Goal: Find specific page/section: Find specific page/section

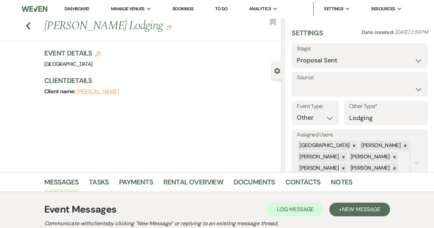
select select "6"
select select "13"
click at [29, 26] on use "button" at bounding box center [28, 26] width 4 height 8
select select "8"
select select "5"
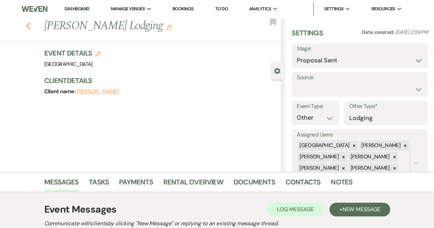
select select "8"
select select "5"
select select "6"
select select "8"
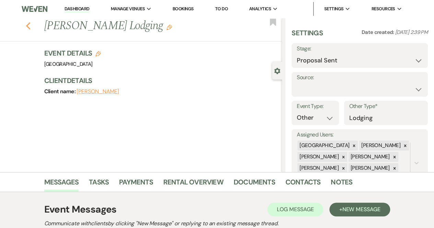
select select "5"
select select "8"
select select "5"
select select "8"
select select "5"
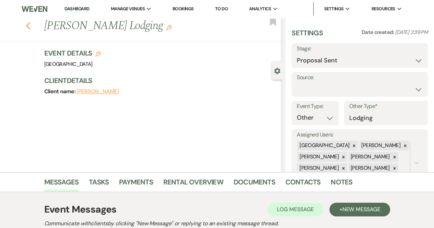
select select "8"
select select "5"
select select "8"
select select "5"
select select "8"
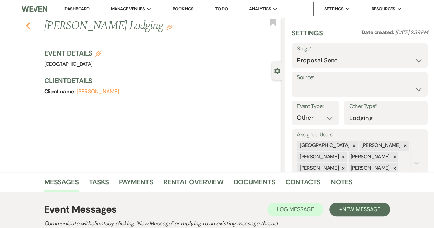
select select "8"
select select "6"
select select "8"
select select "5"
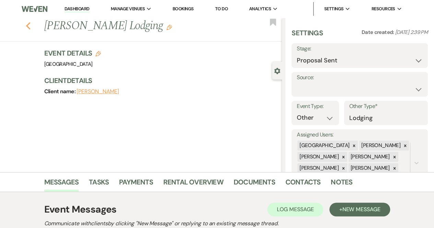
select select "8"
select select "3"
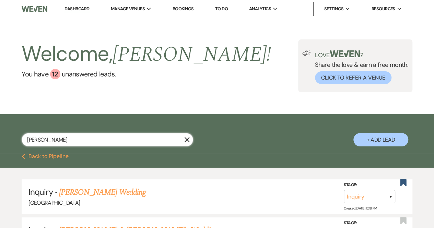
drag, startPoint x: 84, startPoint y: 141, endPoint x: 0, endPoint y: 138, distance: 83.8
click at [0, 138] on div "[PERSON_NAME] X + Add Lead" at bounding box center [217, 135] width 434 height 35
type input "Devan"
select select "8"
select select "5"
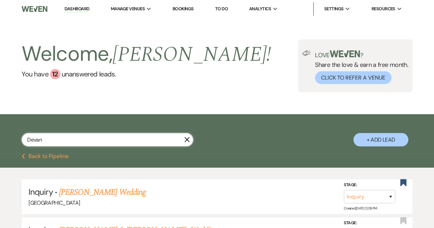
select select "8"
select select "5"
select select "8"
select select "5"
select select "8"
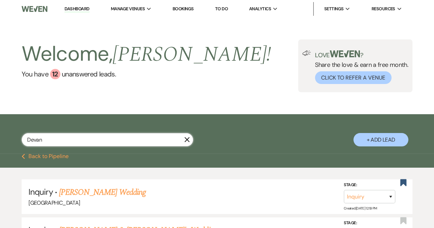
select select "8"
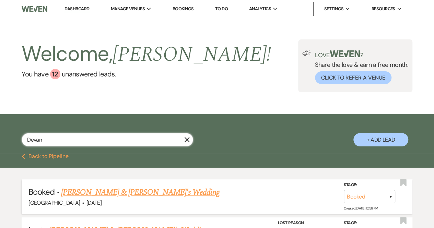
type input "Devan"
click at [136, 191] on link "[PERSON_NAME] & [PERSON_NAME]'s Wedding" at bounding box center [140, 192] width 159 height 12
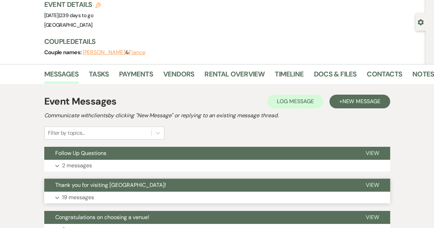
scroll to position [48, 0]
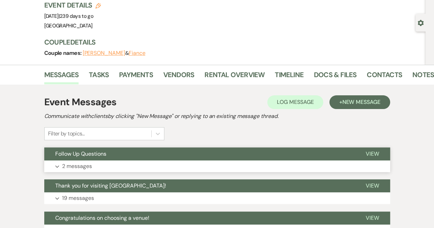
click at [65, 164] on p "2 messages" at bounding box center [77, 166] width 30 height 9
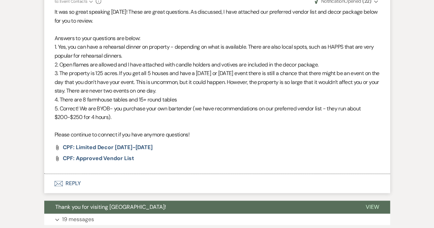
click at [190, 199] on div "Event Messages Log Log Message + New Message Communicate with clients by clicki…" at bounding box center [217, 54] width 346 height 603
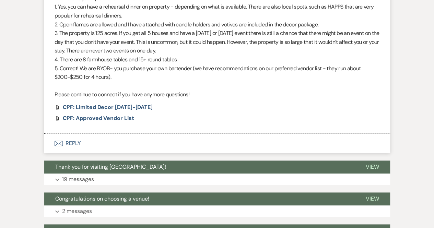
scroll to position [428, 0]
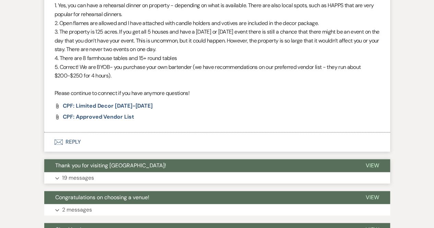
click at [84, 177] on p "19 messages" at bounding box center [78, 178] width 32 height 9
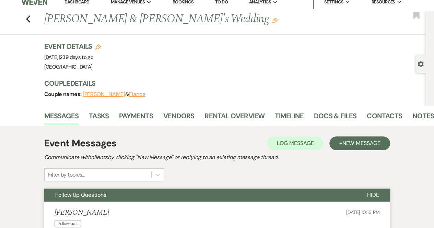
scroll to position [7, 0]
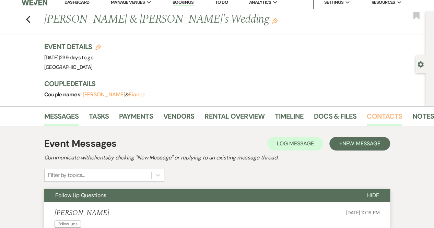
click at [393, 118] on link "Contacts" at bounding box center [384, 118] width 35 height 15
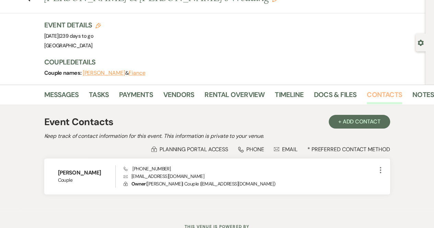
scroll to position [29, 0]
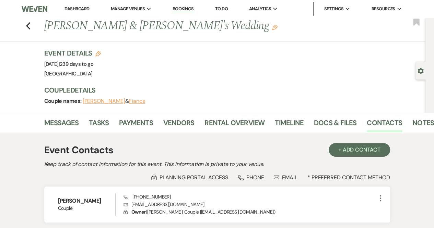
select select "8"
select select "5"
select select "8"
select select "5"
select select "8"
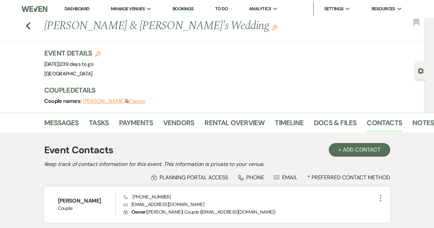
select select "5"
select select "8"
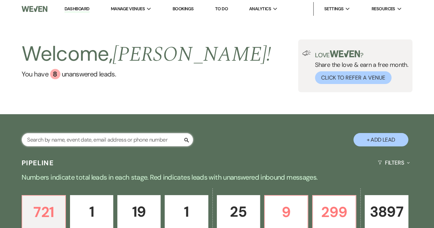
click at [104, 136] on input "text" at bounding box center [108, 139] width 172 height 13
type input "Daniel"
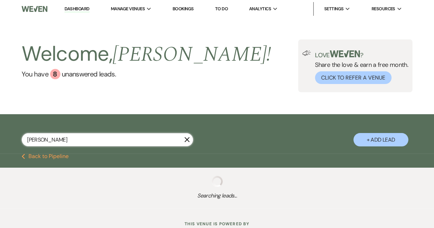
select select "5"
select select "8"
select select "5"
select select "8"
select select "5"
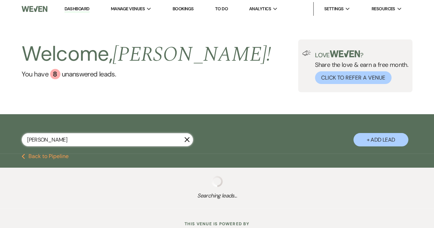
select select "8"
select select "5"
select select "8"
select select "5"
select select "8"
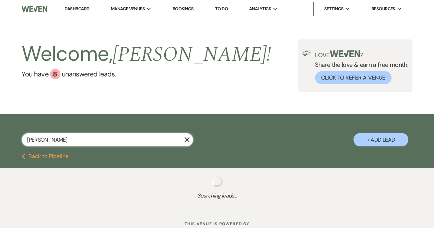
select select "10"
select select "8"
select select "5"
select select "8"
select select "5"
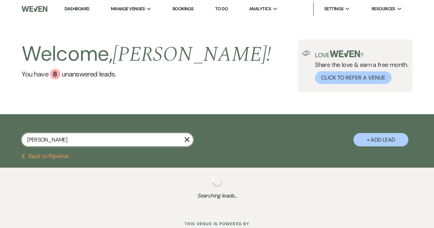
select select "8"
select select "5"
select select "8"
select select "5"
select select "8"
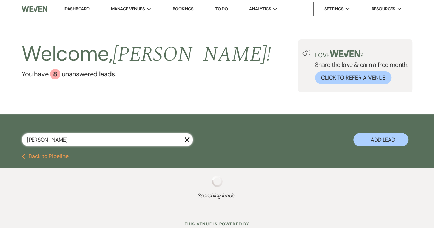
select select "5"
select select "8"
select select "5"
select select "8"
select select "5"
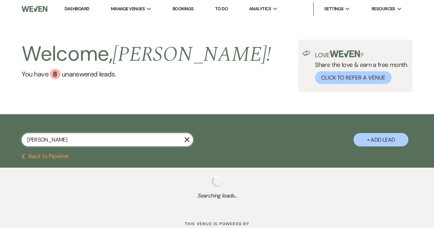
select select "8"
select select "5"
select select "8"
select select "5"
select select "8"
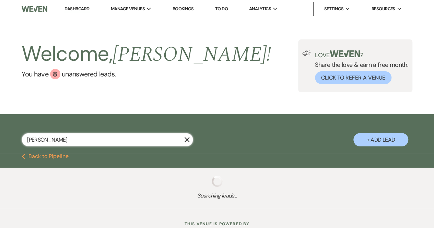
select select "5"
select select "8"
select select "5"
select select "8"
select select "5"
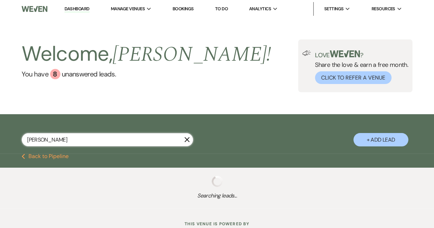
select select "8"
select select "5"
select select "8"
select select "5"
select select "8"
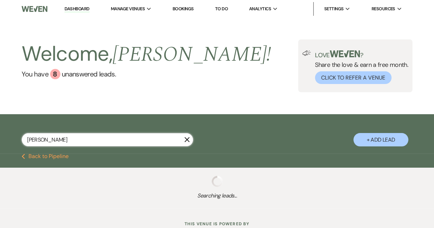
select select "5"
select select "8"
select select "5"
select select "8"
select select "5"
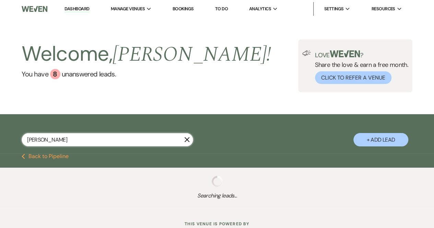
select select "8"
select select "5"
select select "8"
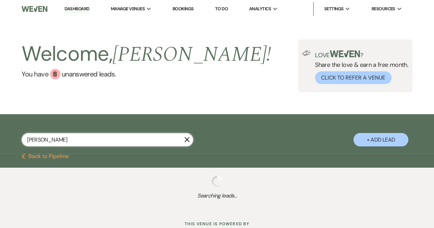
select select "8"
select select "5"
select select "8"
select select "5"
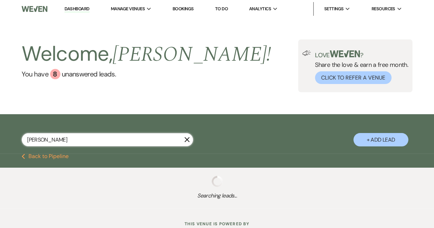
select select "8"
select select "5"
select select "8"
select select "5"
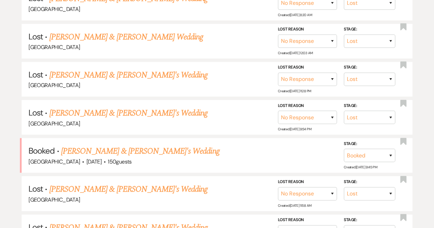
scroll to position [882, 0]
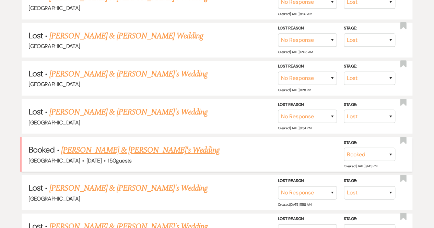
type input "Daniel"
click at [107, 144] on link "Daniel Sheehan & Fiance's Wedding" at bounding box center [140, 150] width 159 height 12
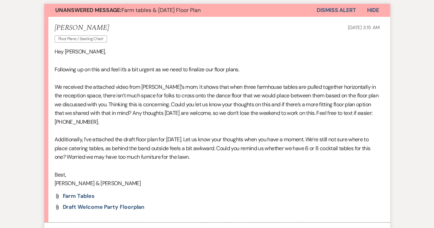
scroll to position [192, 0]
click at [85, 206] on span "Draft Welcome Party Floorplan" at bounding box center [104, 206] width 82 height 7
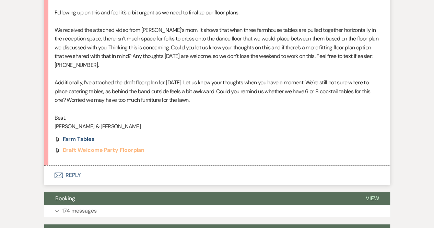
scroll to position [0, 0]
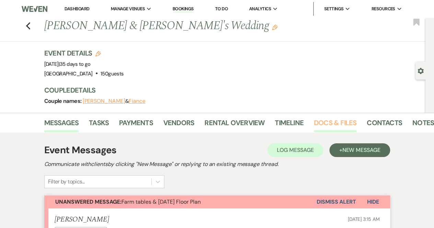
click at [318, 118] on link "Docs & Files" at bounding box center [335, 124] width 43 height 15
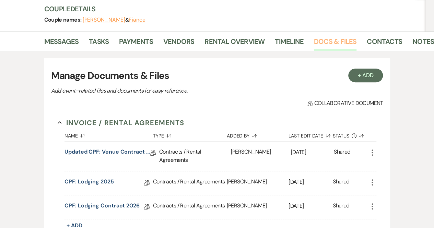
scroll to position [82, 0]
click at [125, 151] on link "Updated CPF: Venue Contract 2025" at bounding box center [108, 153] width 86 height 11
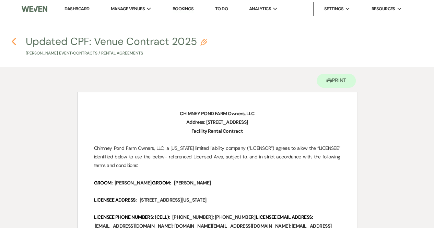
click at [14, 39] on use "button" at bounding box center [14, 42] width 4 height 8
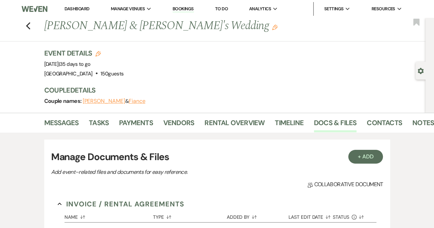
scroll to position [82, 0]
